Goal: Task Accomplishment & Management: Manage account settings

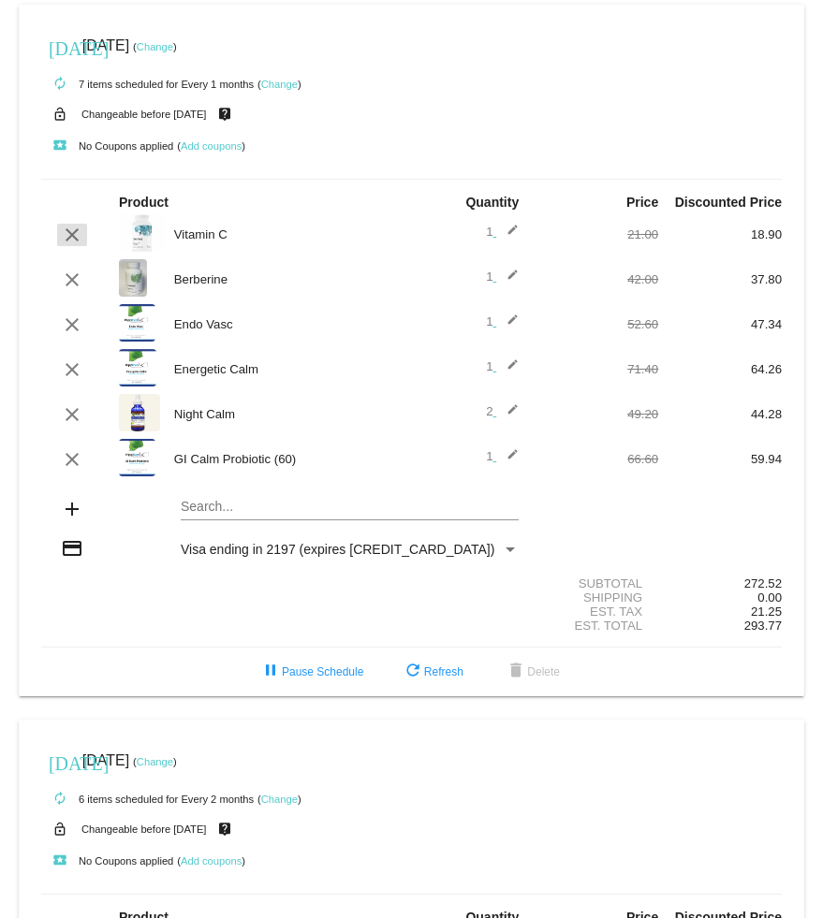
click at [85, 239] on button "clear" at bounding box center [72, 235] width 30 height 22
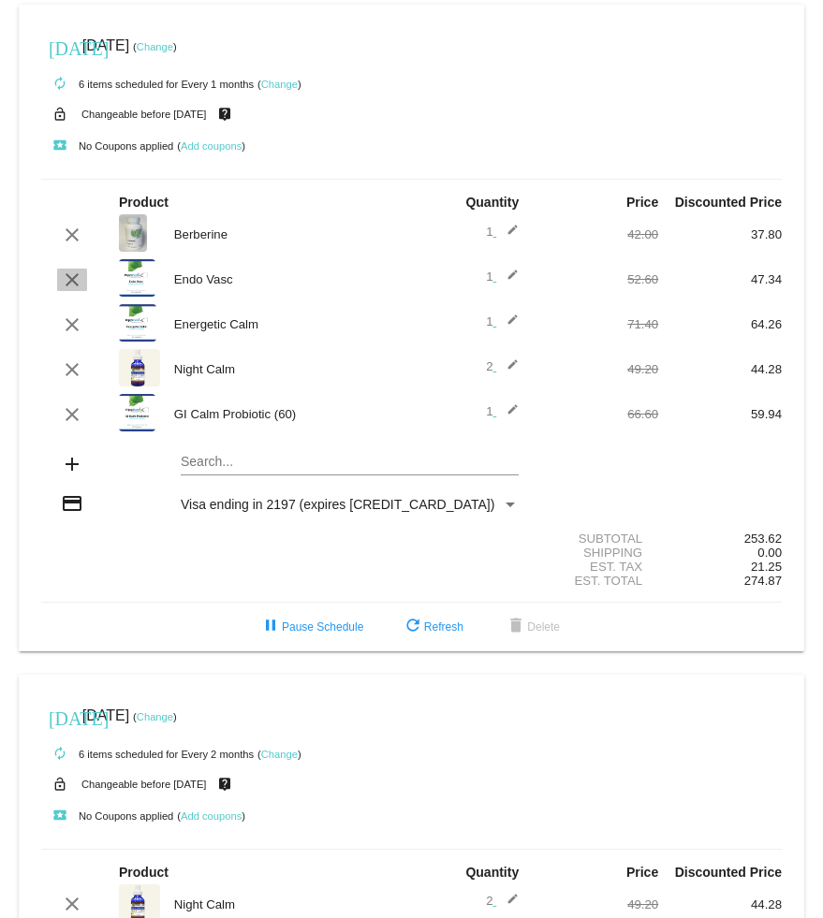
click at [80, 291] on mat-icon "clear" at bounding box center [72, 280] width 22 height 22
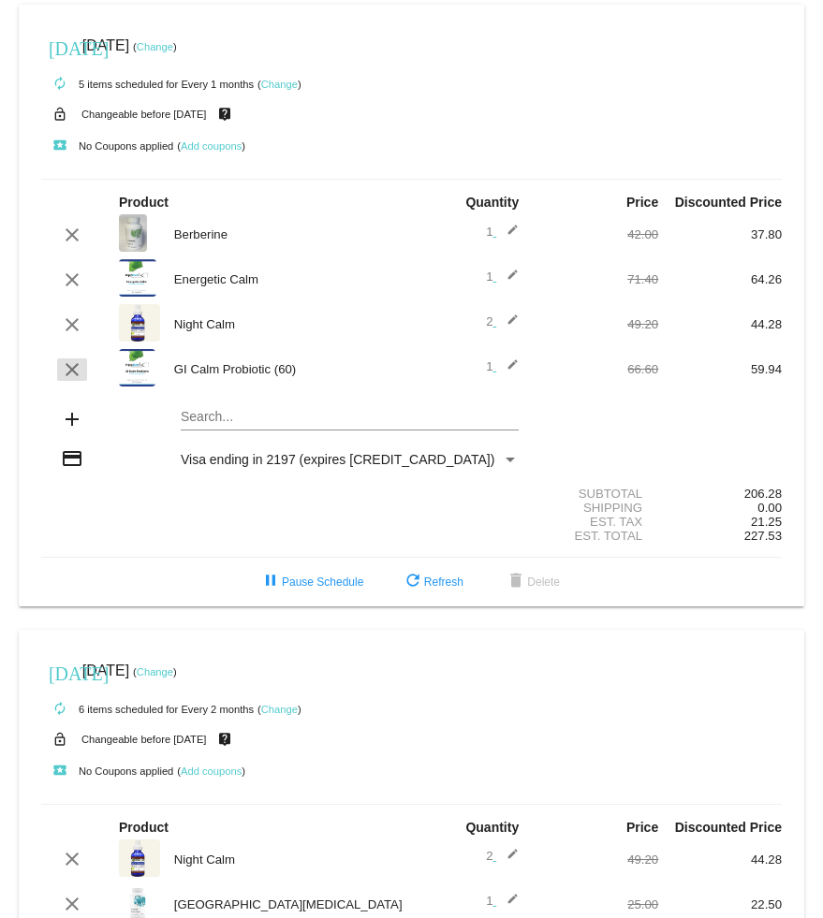
click at [81, 372] on mat-icon "clear" at bounding box center [72, 369] width 22 height 22
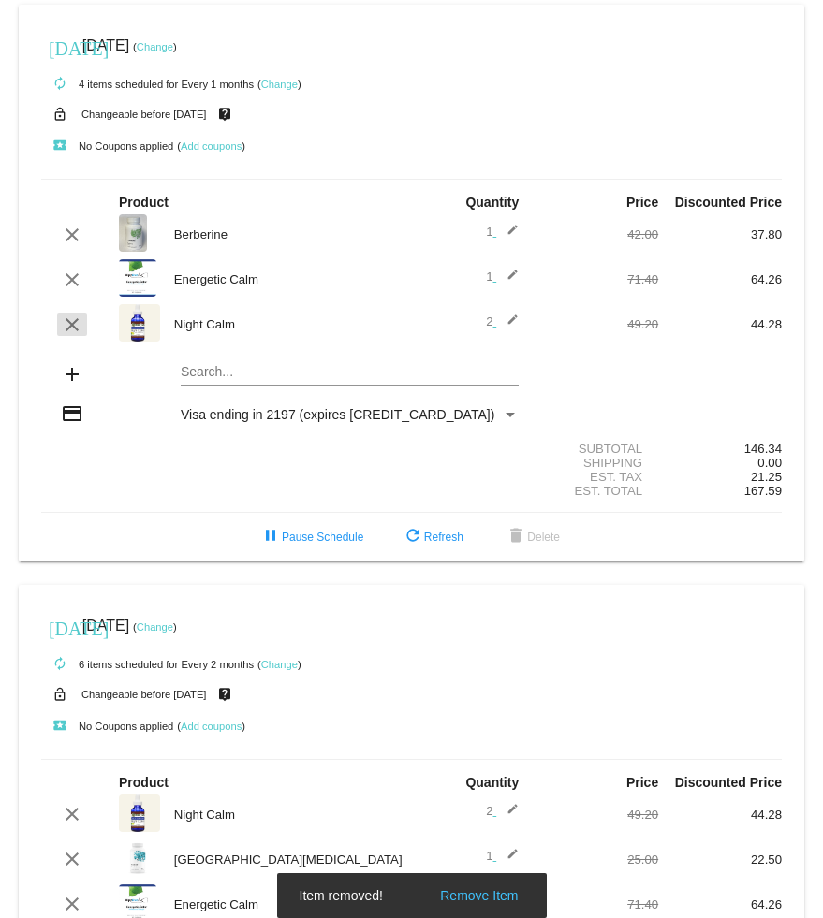
click at [76, 336] on mat-icon "clear" at bounding box center [72, 325] width 22 height 22
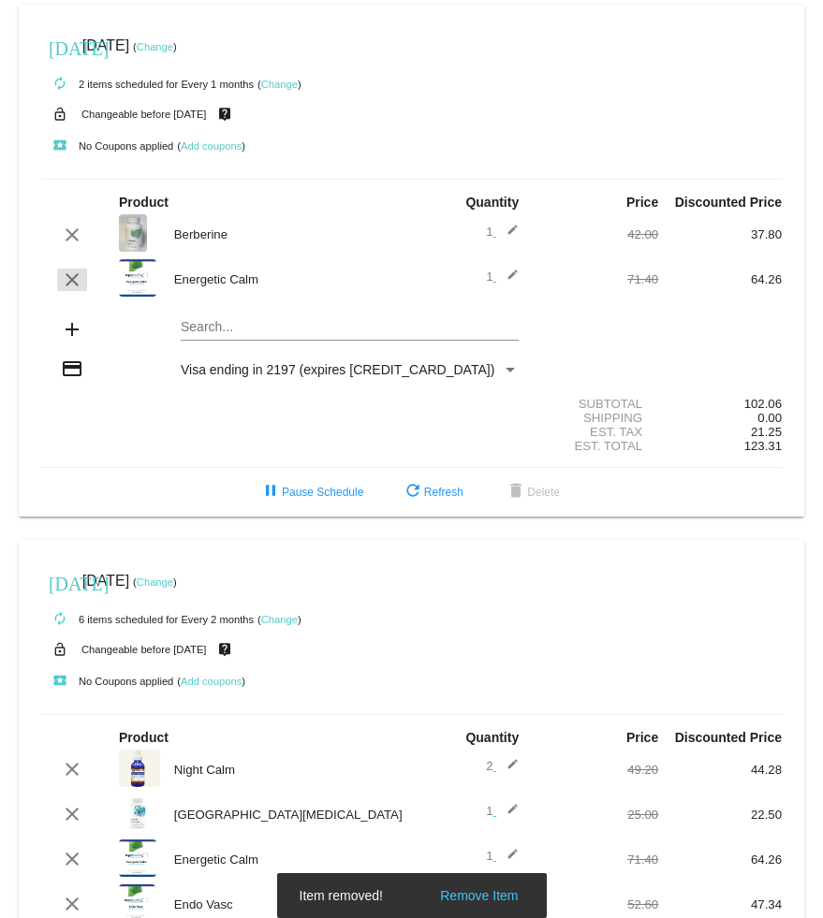
click at [82, 289] on mat-icon "clear" at bounding box center [72, 280] width 22 height 22
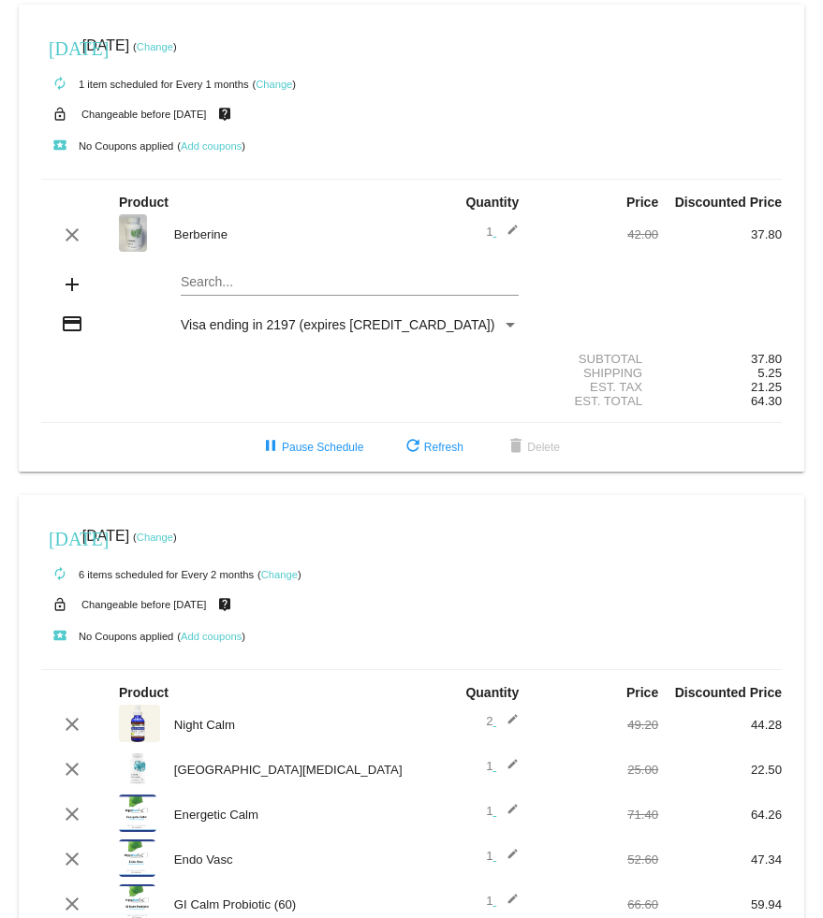
click at [240, 287] on mat-card "[DATE] [DATE] ( Change ) autorenew 1 item scheduled for Every 1 months ( Change…" at bounding box center [411, 238] width 785 height 467
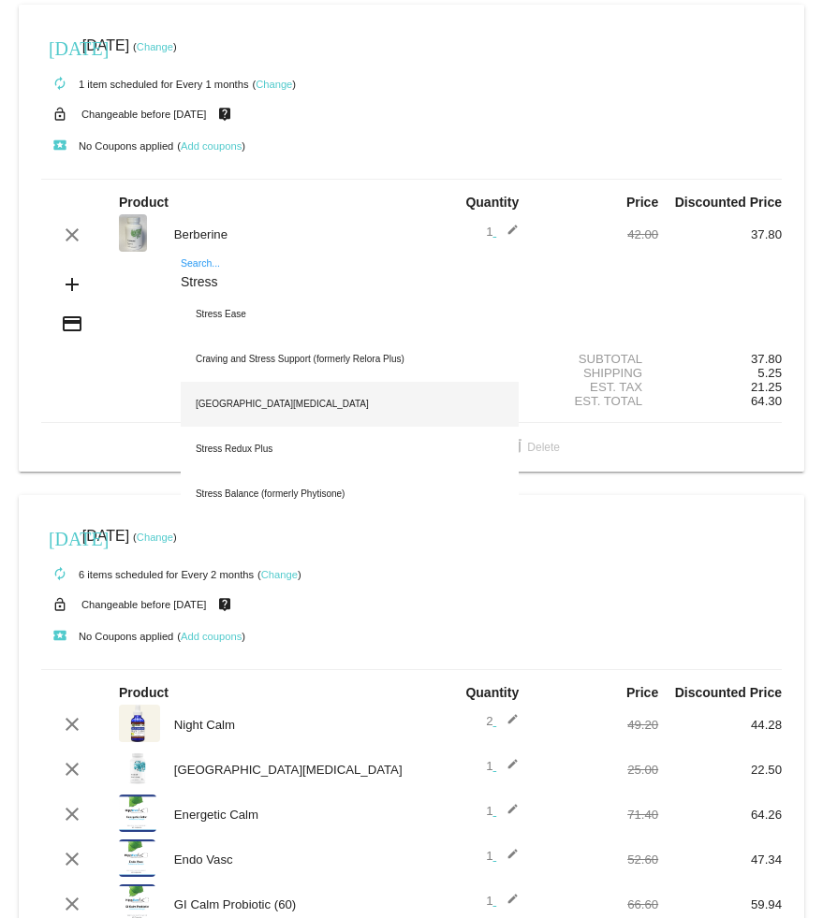
type input "Stress"
click at [248, 420] on div "[GEOGRAPHIC_DATA][MEDICAL_DATA]" at bounding box center [350, 404] width 338 height 45
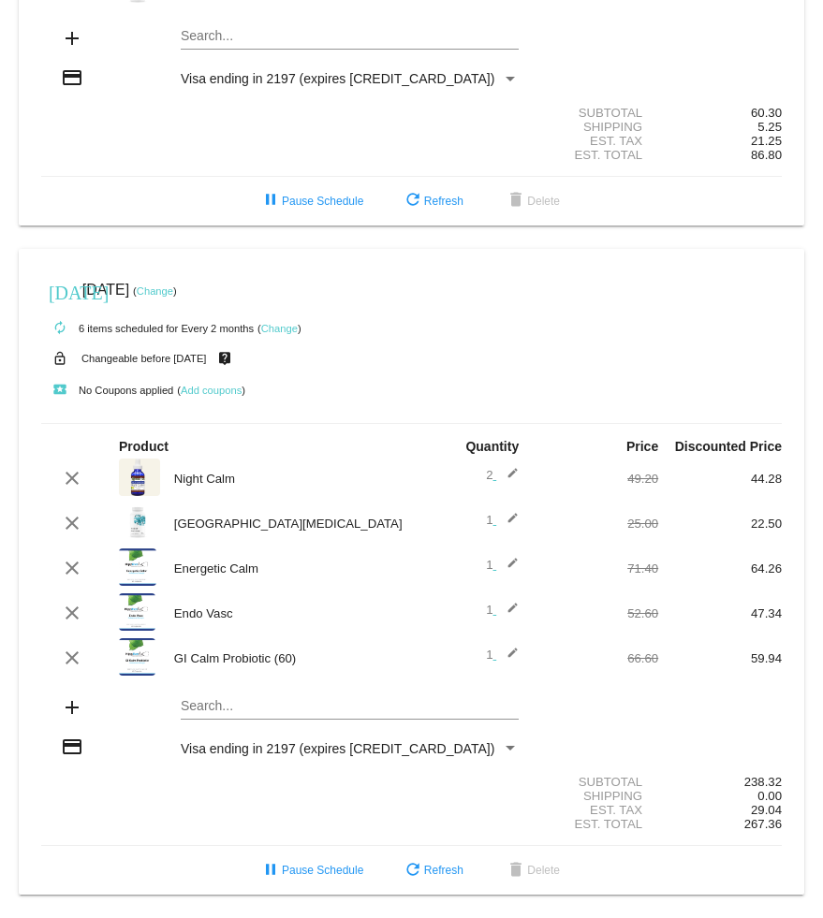
scroll to position [324, 0]
click at [84, 557] on button "clear" at bounding box center [72, 568] width 30 height 22
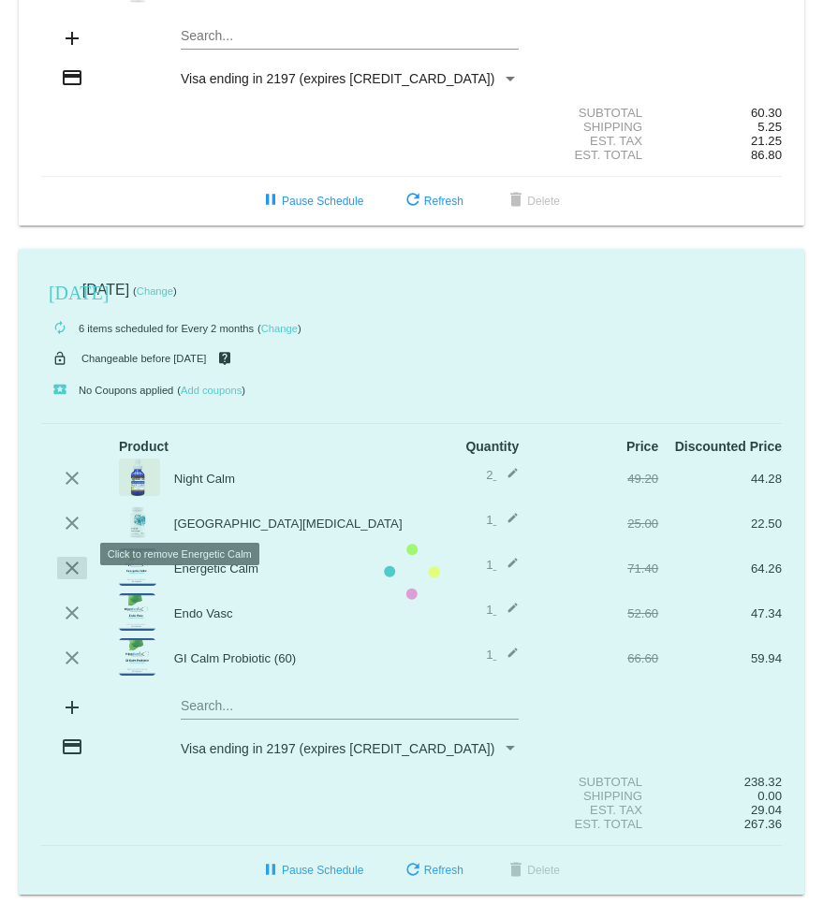
scroll to position [278, 0]
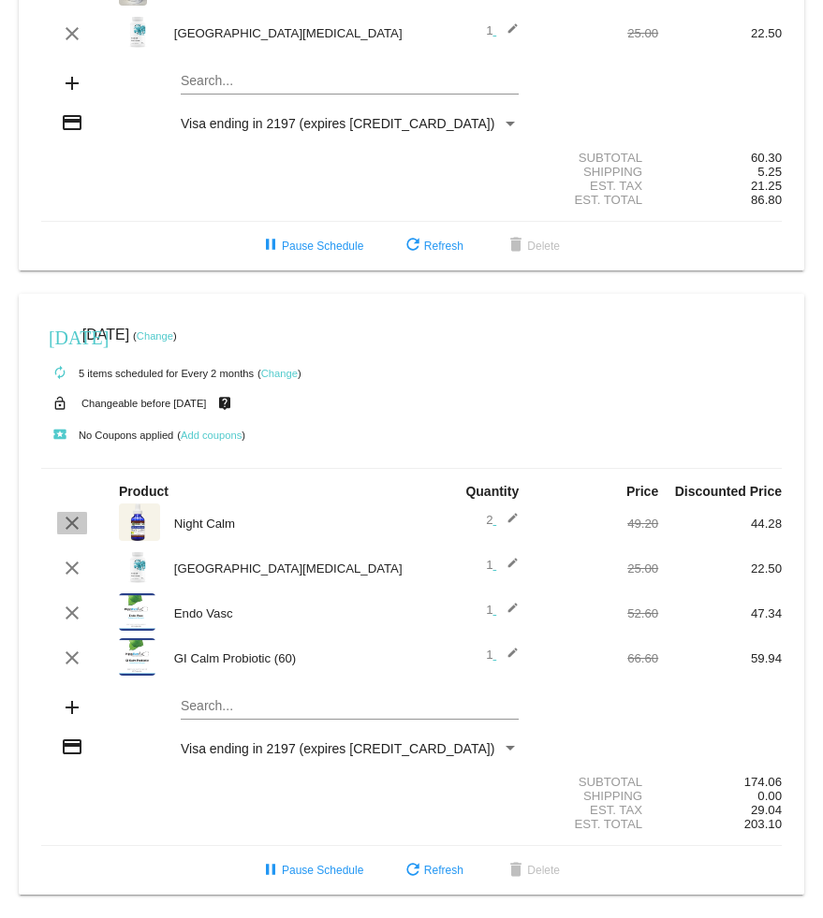
click at [66, 512] on mat-icon "clear" at bounding box center [72, 523] width 22 height 22
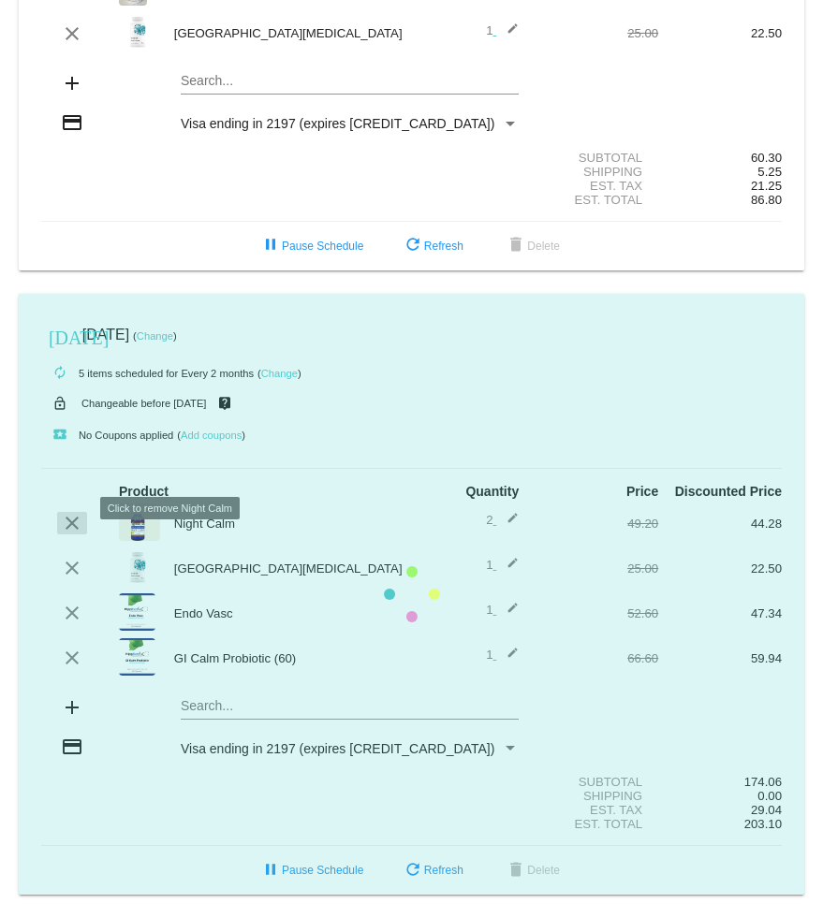
scroll to position [232, 0]
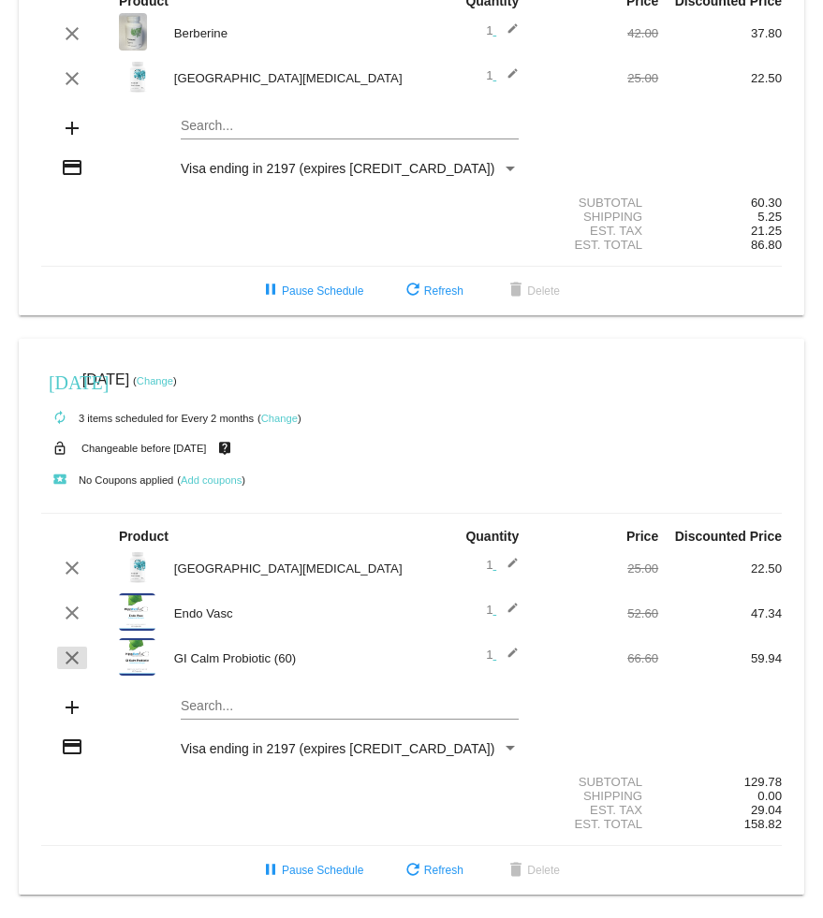
click at [80, 656] on mat-icon "clear" at bounding box center [72, 658] width 22 height 22
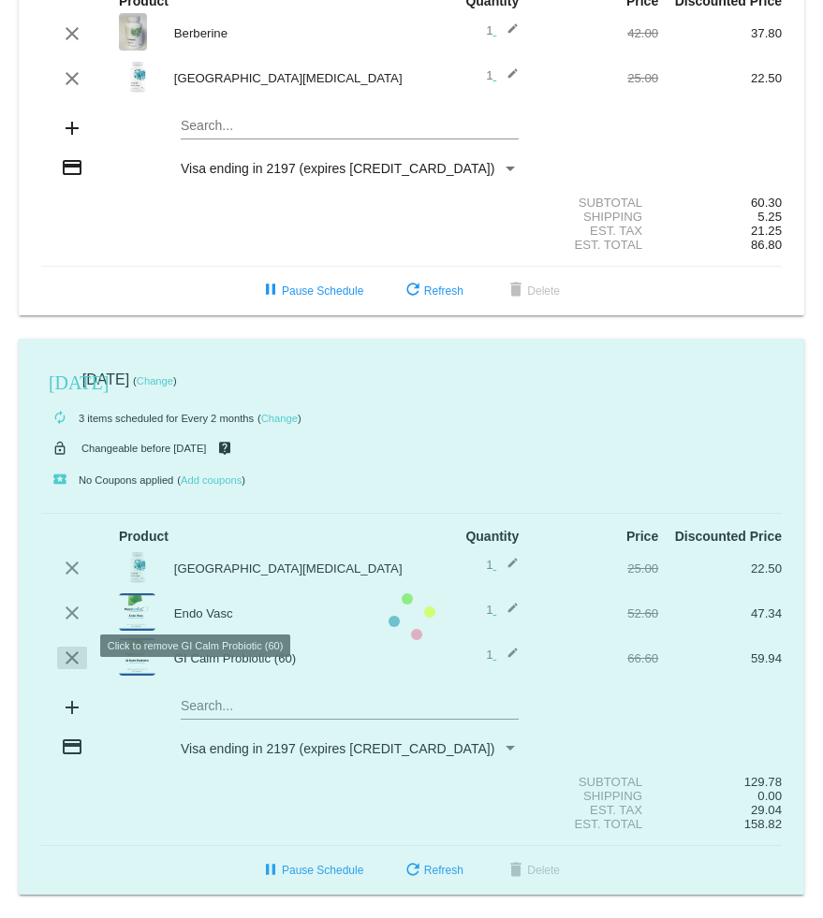
scroll to position [186, 0]
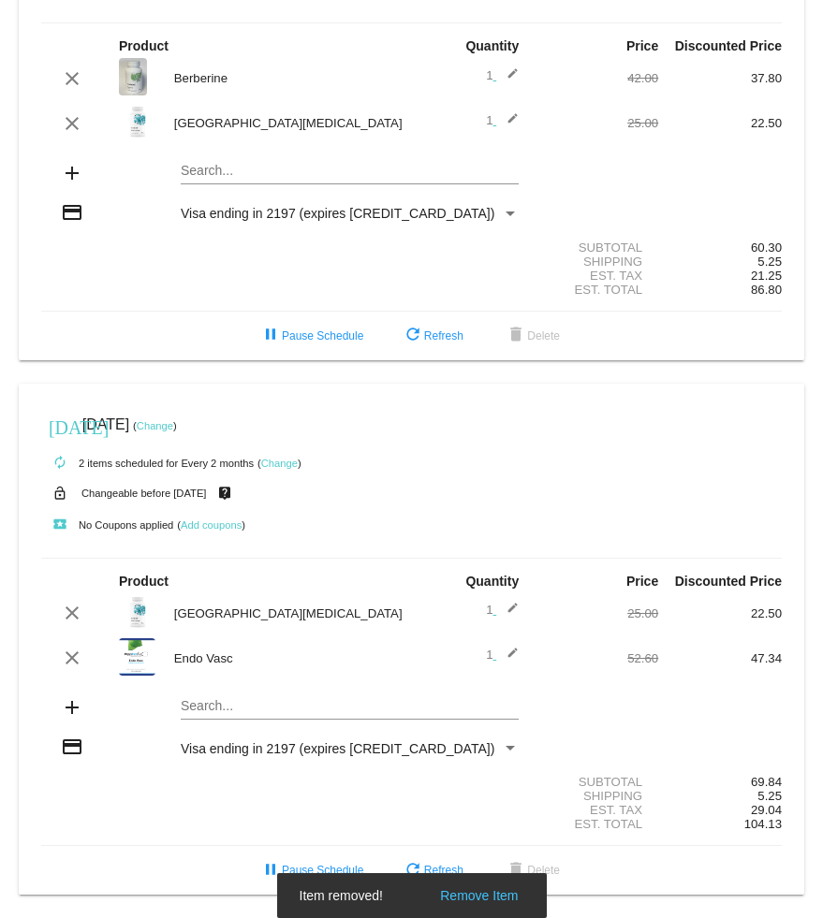
click at [238, 702] on mat-card "[DATE] [DATE] ( Change ) autorenew 2 items scheduled for Every 2 months ( Chang…" at bounding box center [411, 640] width 785 height 512
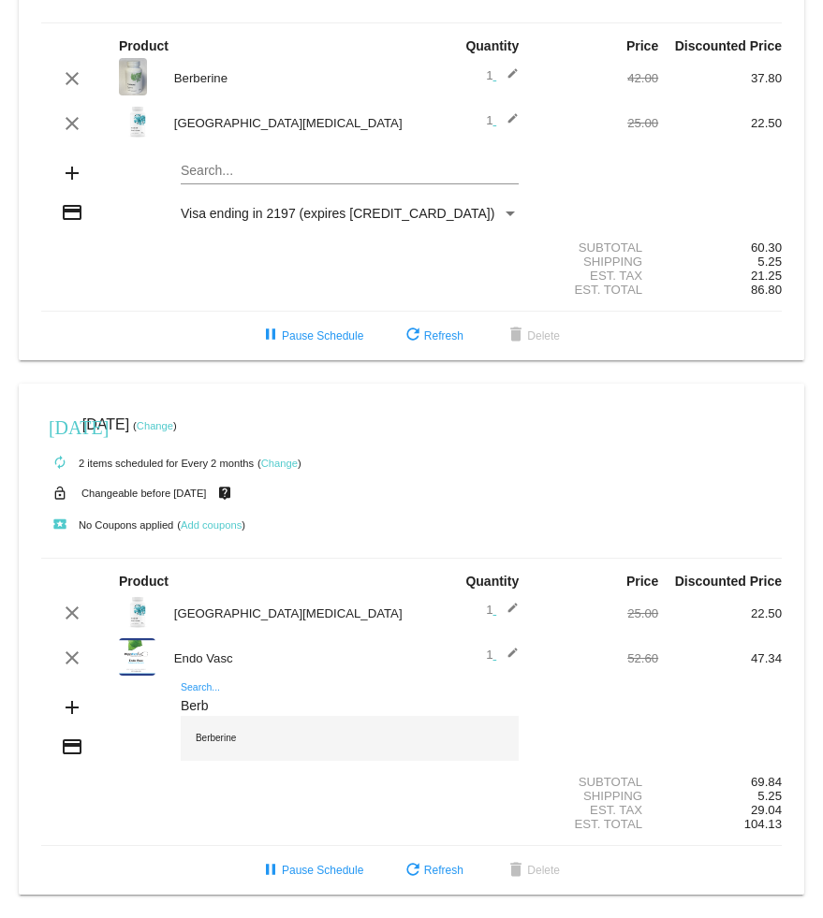
type input "Berb"
click at [231, 732] on div "Berberine" at bounding box center [350, 738] width 338 height 45
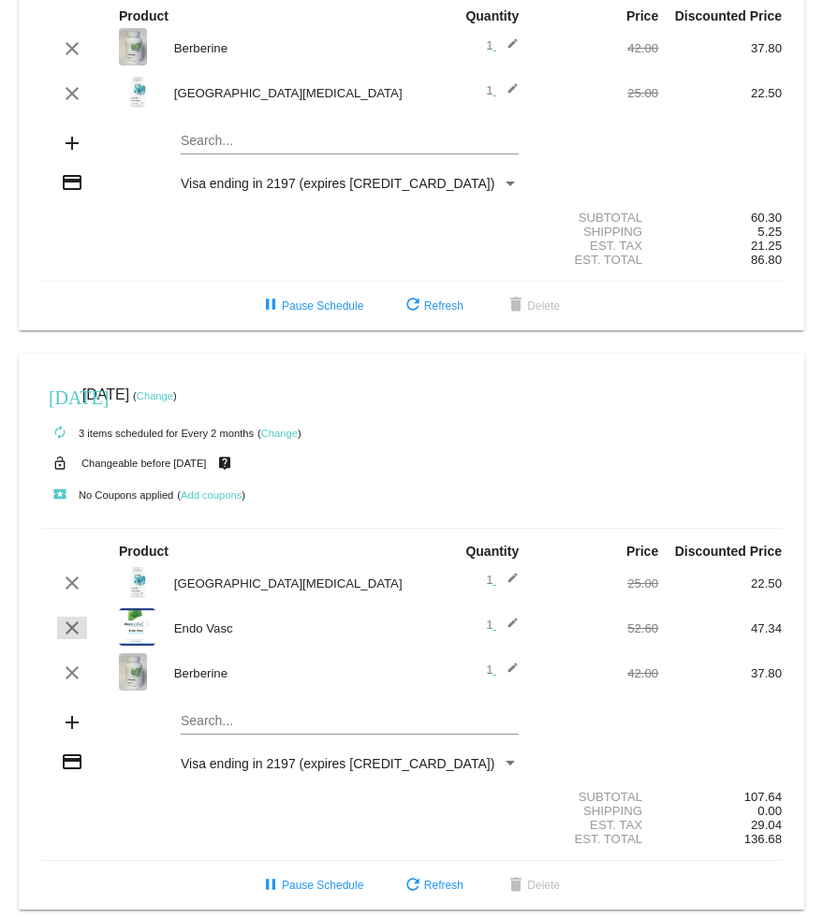
click at [79, 639] on mat-icon "clear" at bounding box center [72, 628] width 22 height 22
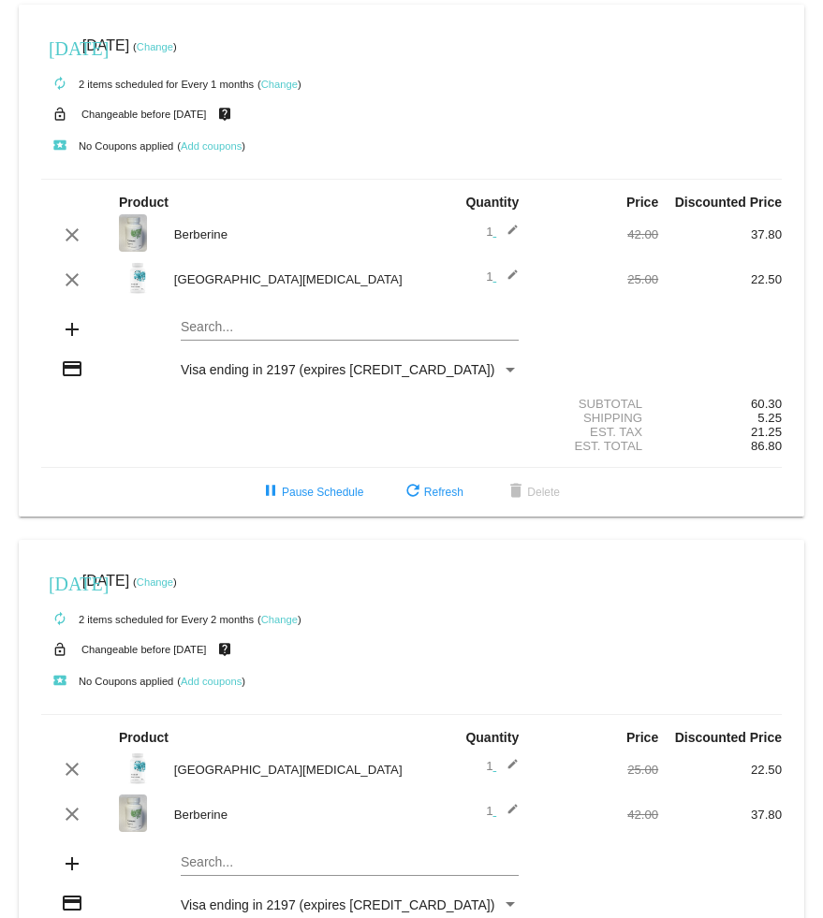
scroll to position [0, 0]
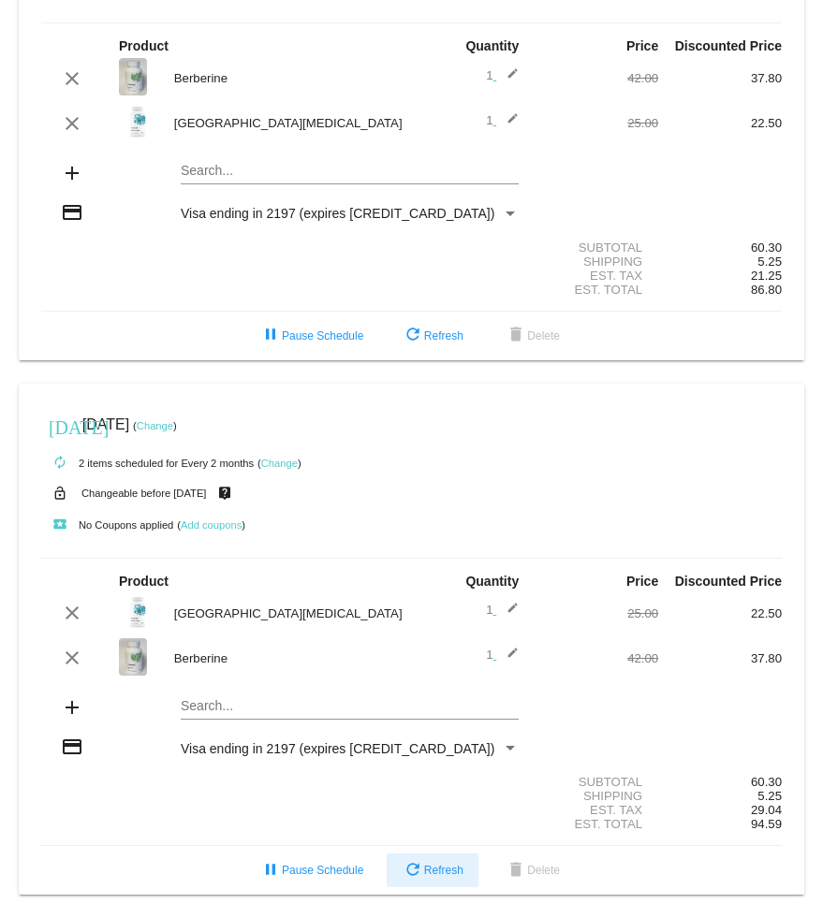
click at [445, 879] on button "refresh Refresh" at bounding box center [433, 870] width 92 height 34
